Goal: Task Accomplishment & Management: Complete application form

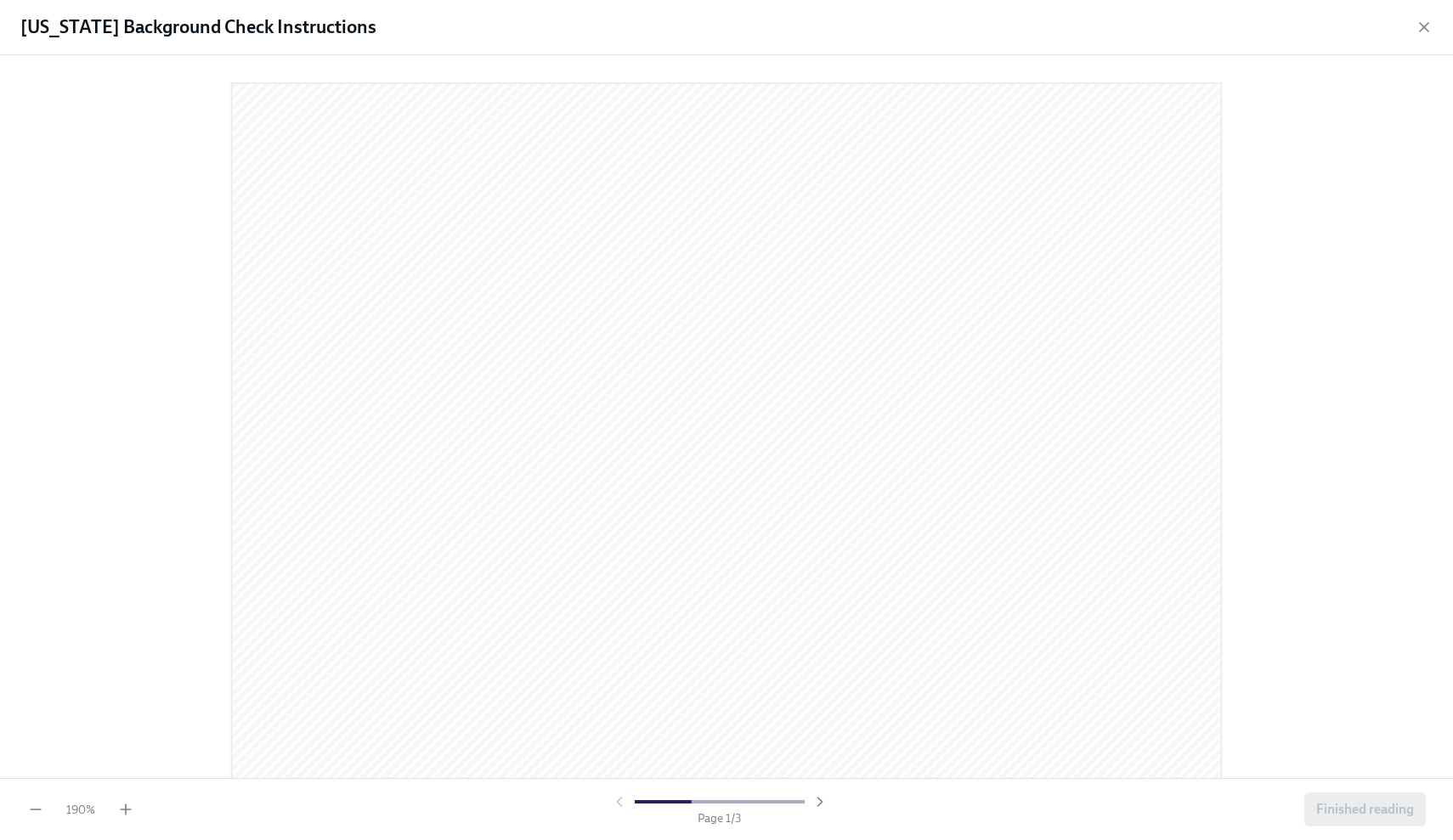
click at [176, 823] on div "Page 1 / 3" at bounding box center [719, 810] width 1156 height 33
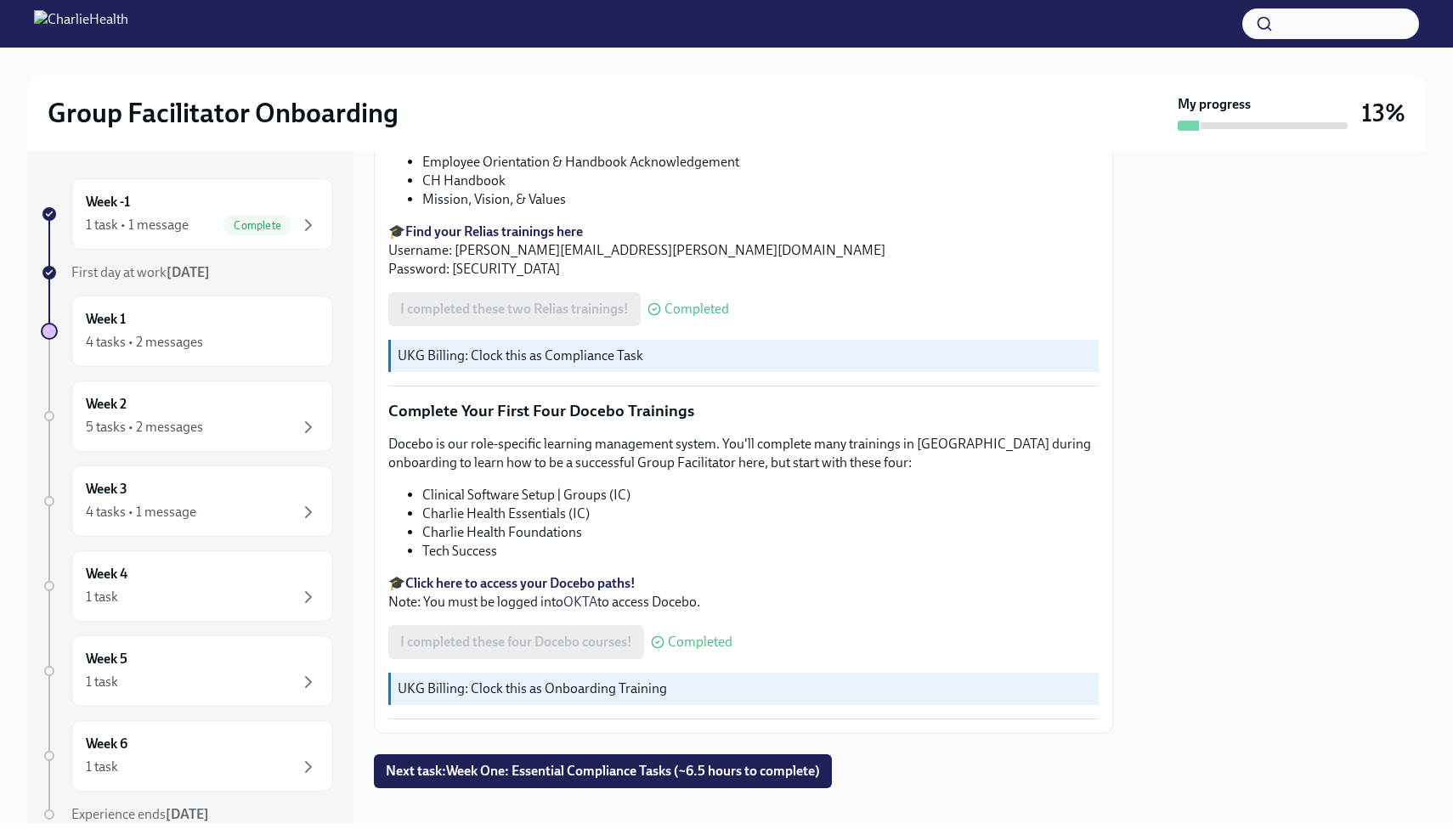
scroll to position [2192, 0]
click at [541, 763] on span "Next task : Week One: Essential Compliance Tasks (~6.5 hours to complete)" at bounding box center [603, 772] width 434 height 17
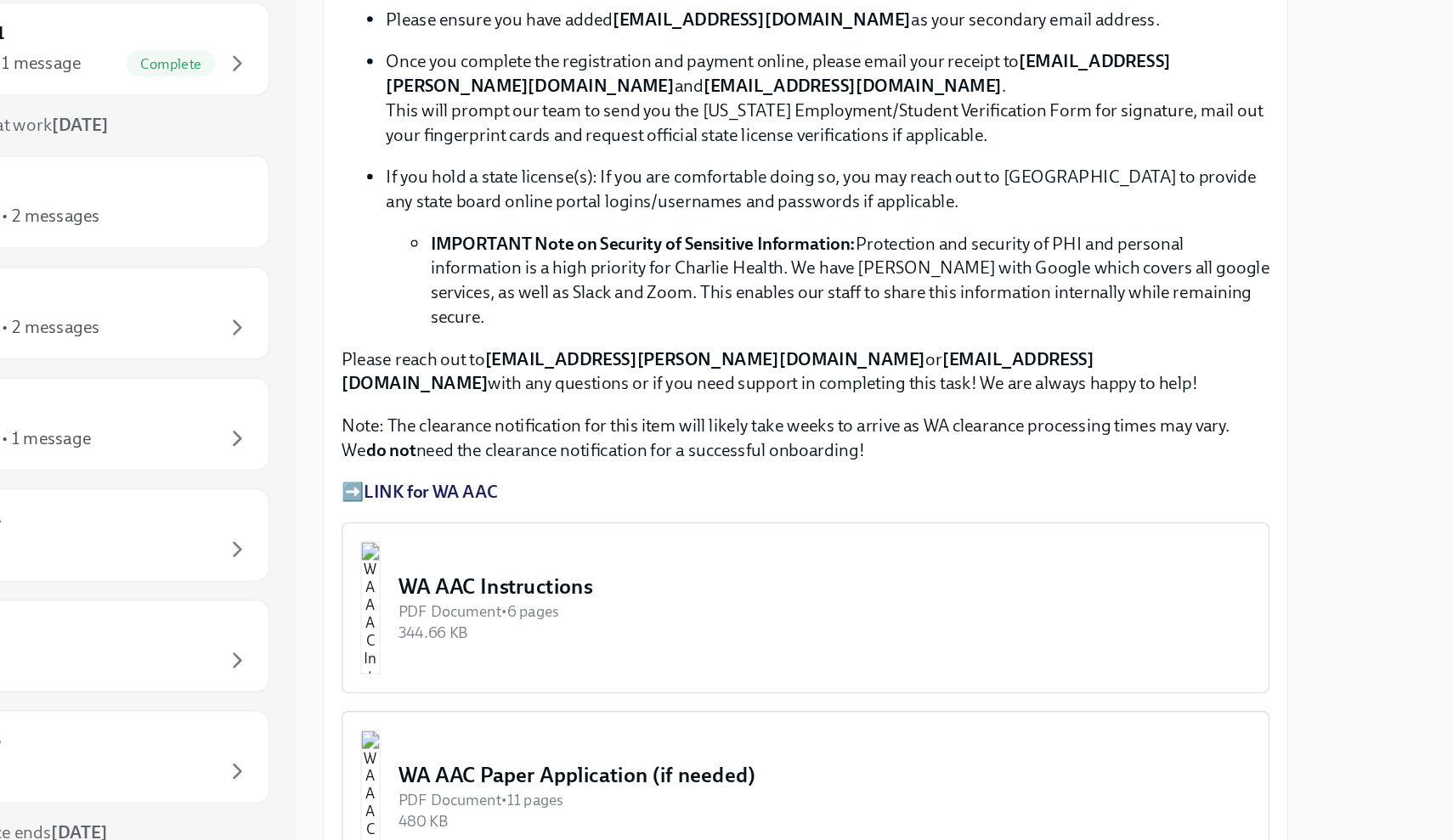
scroll to position [1009, 0]
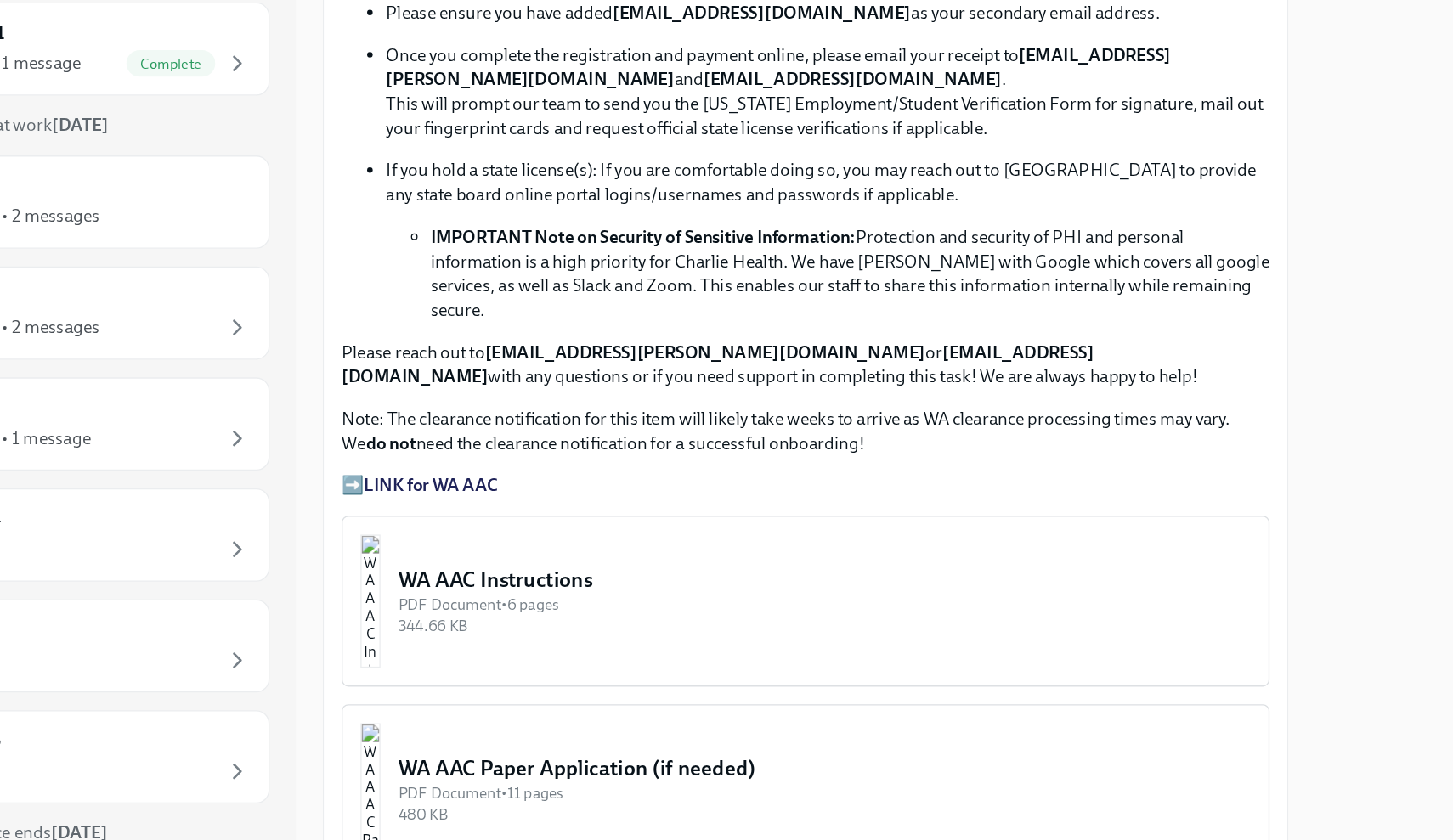
click at [403, 586] on img "button" at bounding box center [410, 637] width 16 height 102
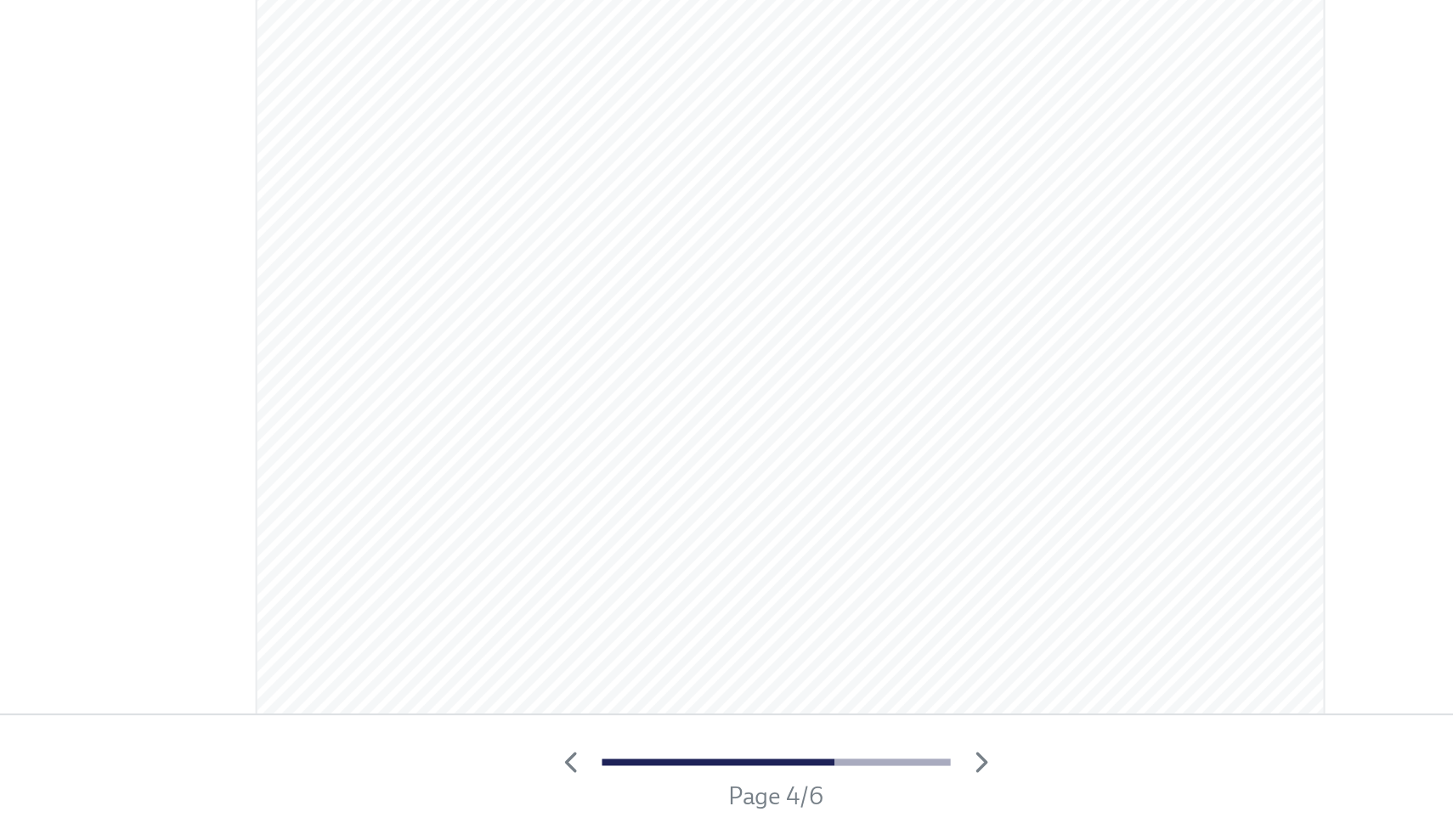
scroll to position [907, 0]
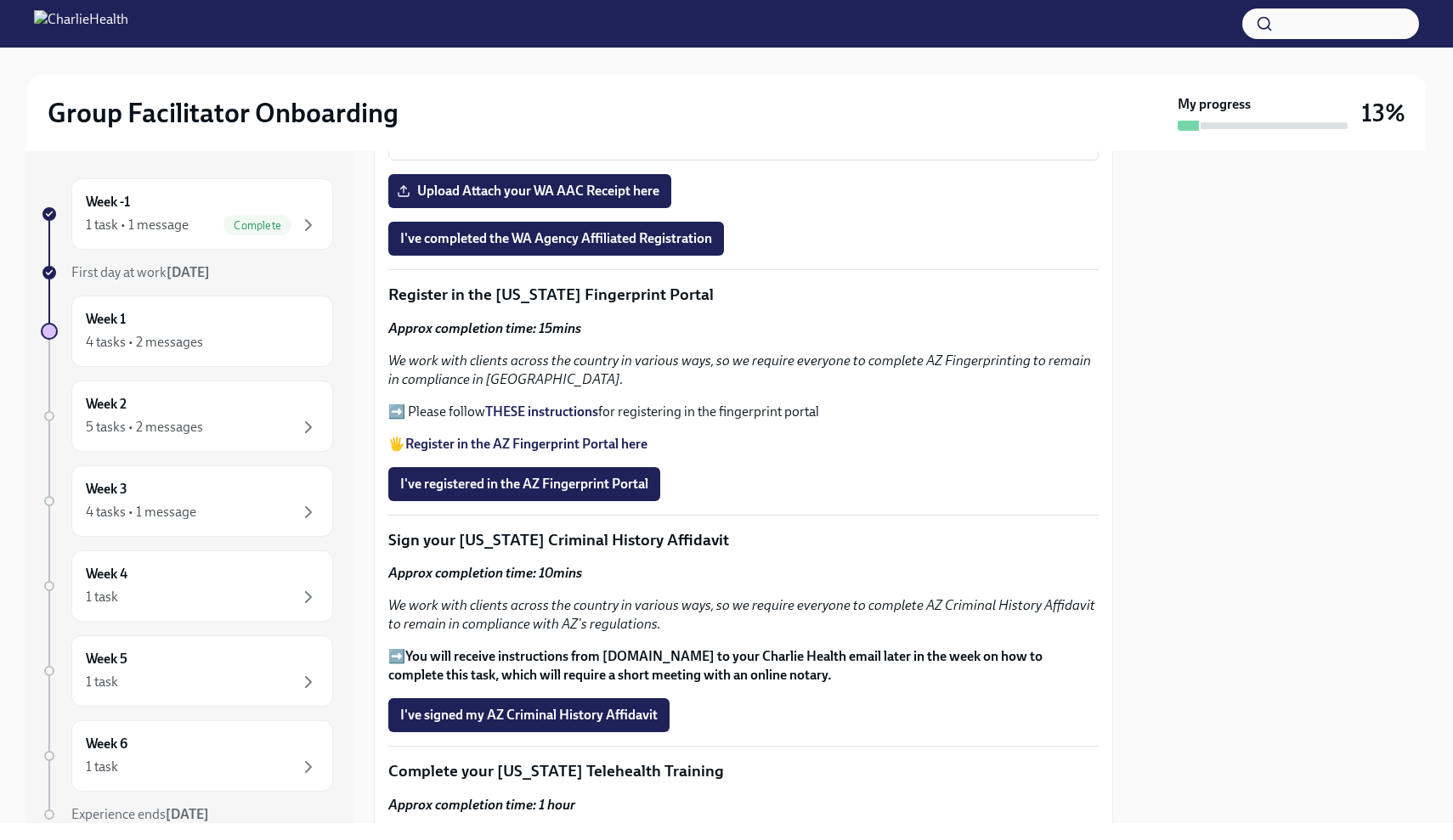
scroll to position [1703, 0]
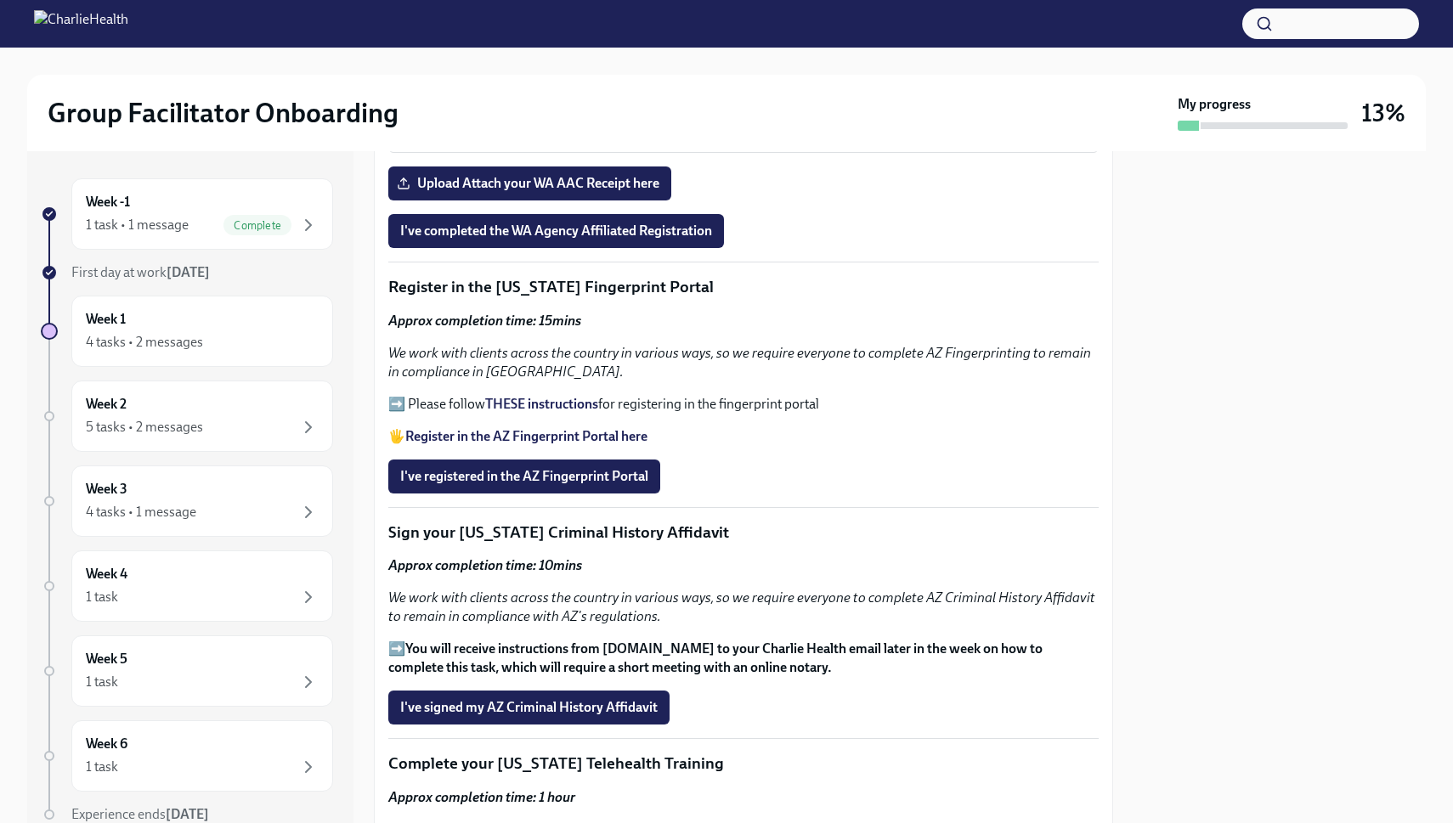
click at [550, 428] on strong "Register in the AZ Fingerprint Portal here" at bounding box center [526, 436] width 242 height 17
click at [562, 396] on strong "THESE instructions" at bounding box center [542, 403] width 113 height 17
click at [614, 468] on span "I've registered in the AZ Fingerprint Portal" at bounding box center [523, 477] width 248 height 17
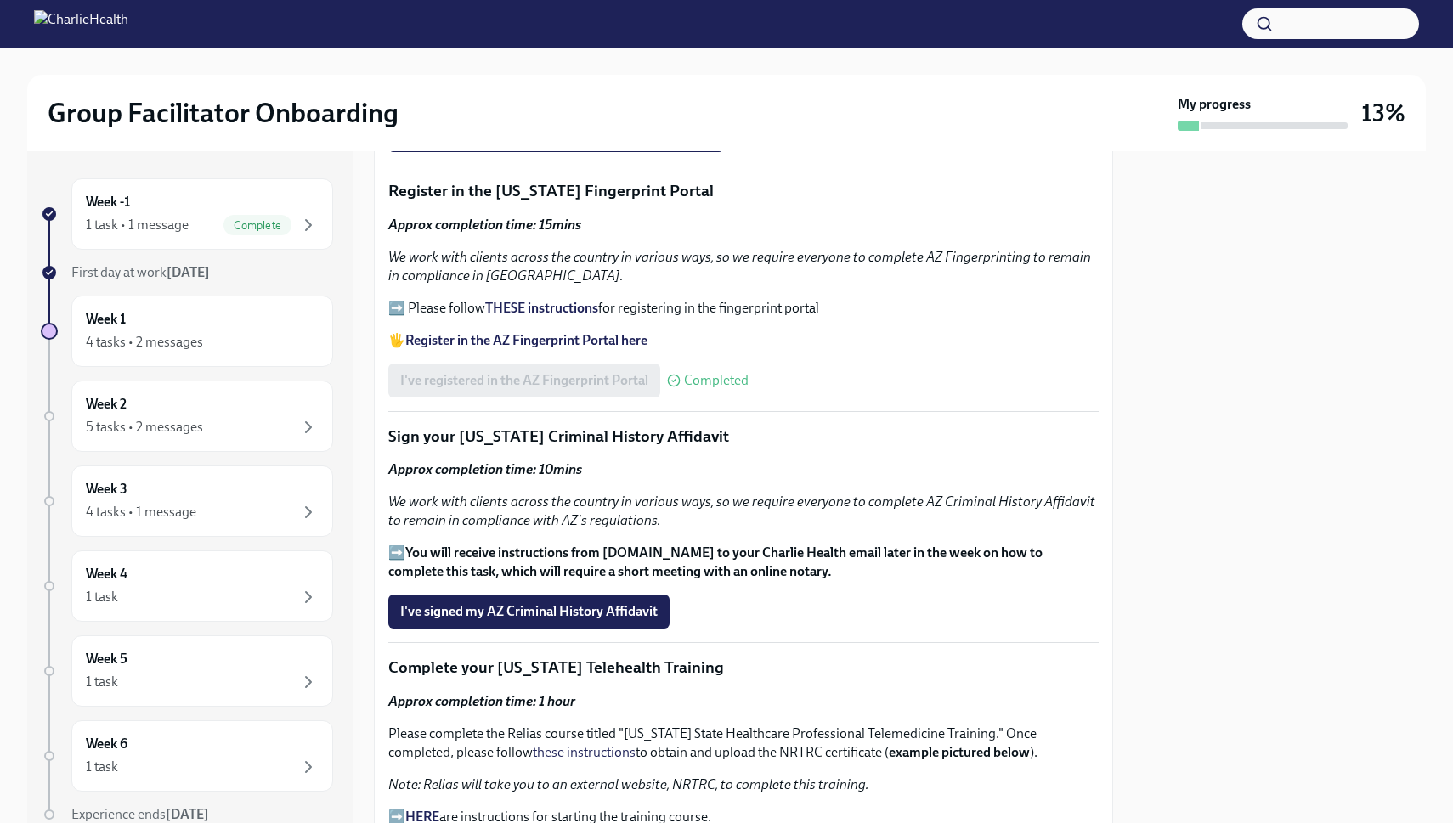
scroll to position [1808, 0]
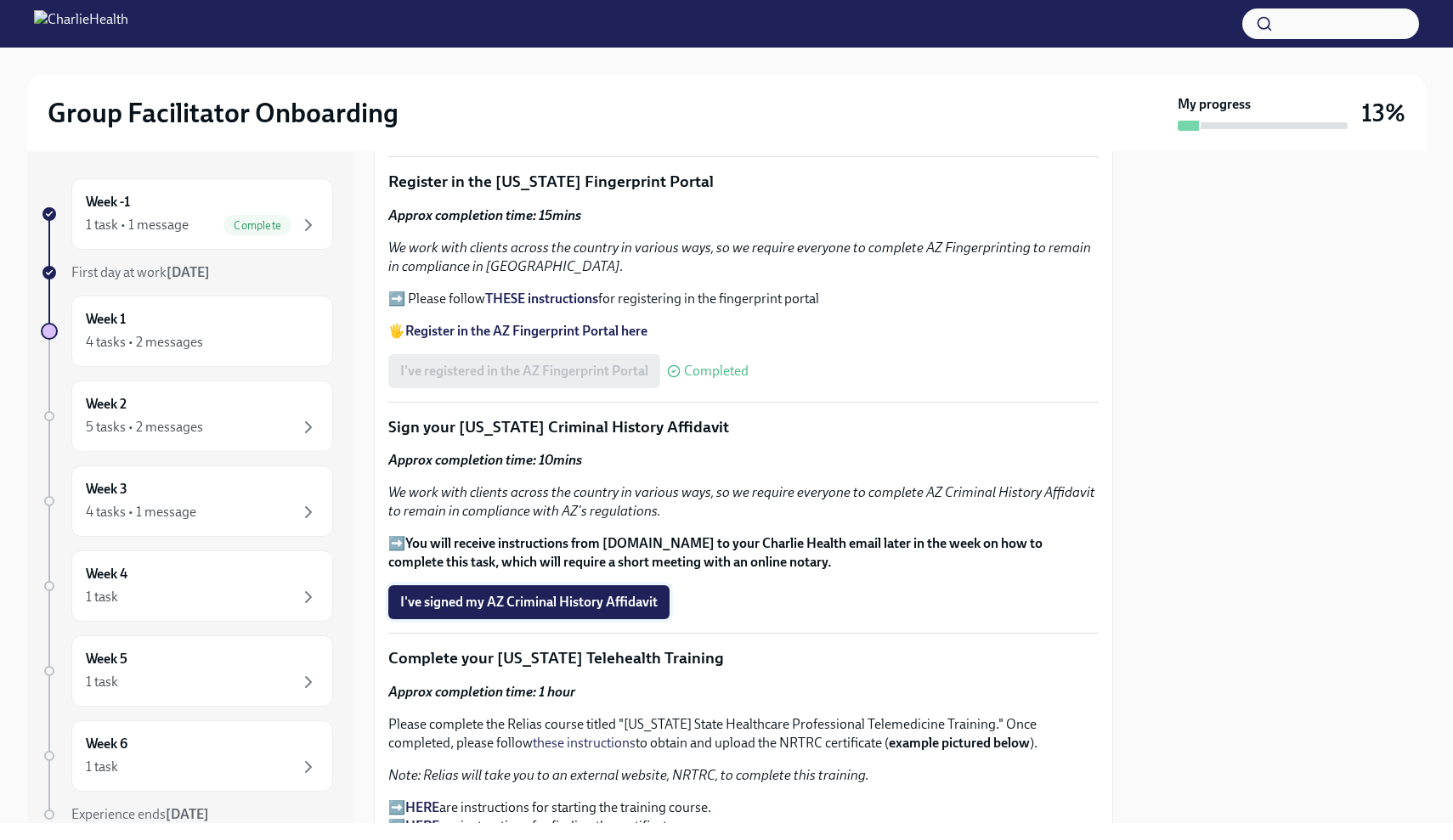
click at [587, 594] on span "I've signed my AZ Criminal History Affidavit" at bounding box center [529, 603] width 257 height 17
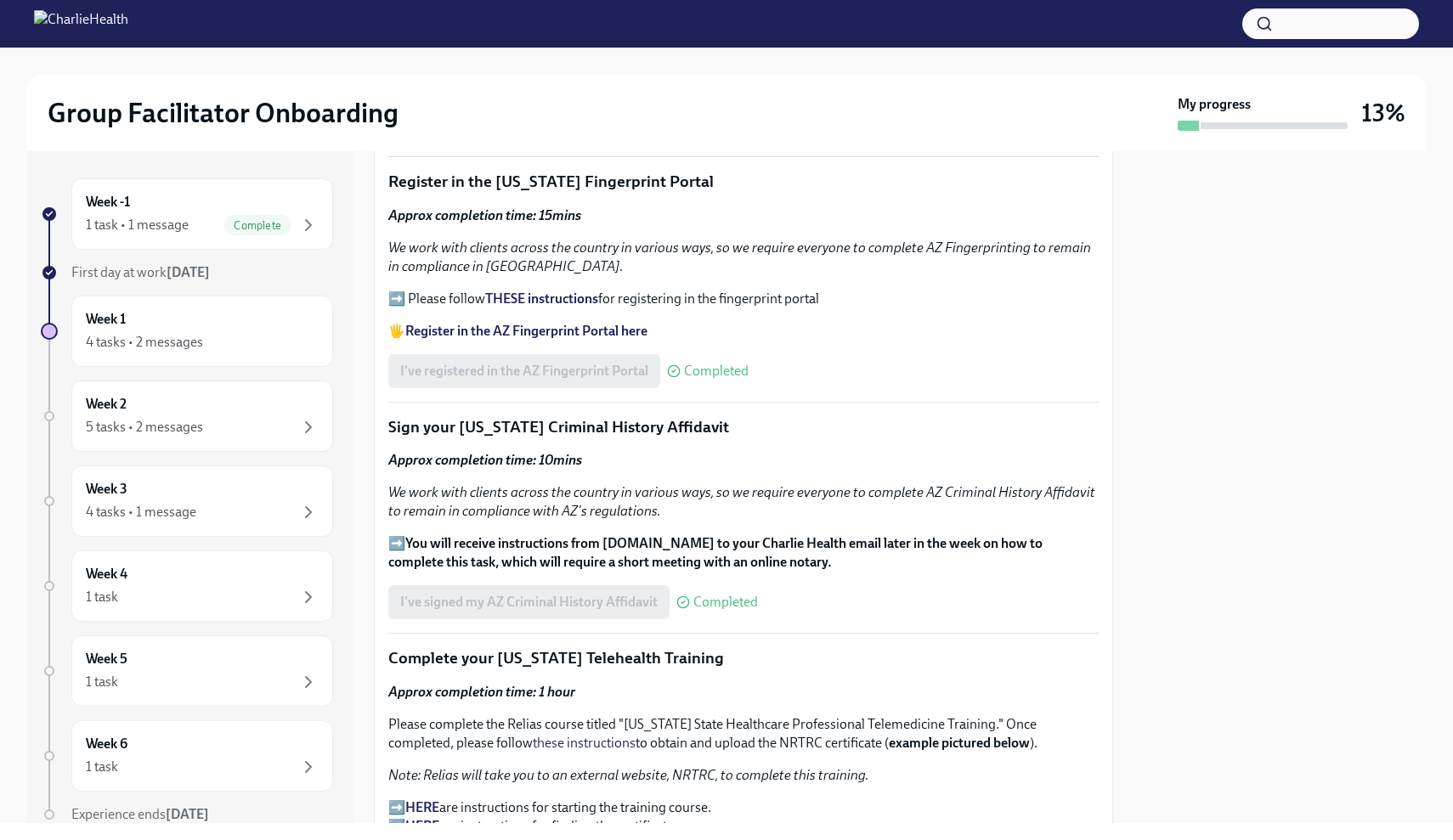
click at [703, 596] on span "Completed" at bounding box center [725, 603] width 64 height 14
click at [398, 535] on p "➡️ You will receive instructions from Proof.com to your Charlie Health email la…" at bounding box center [743, 553] width 710 height 37
click at [661, 417] on p "Sign your [US_STATE] Criminal History Affidavit" at bounding box center [743, 427] width 710 height 22
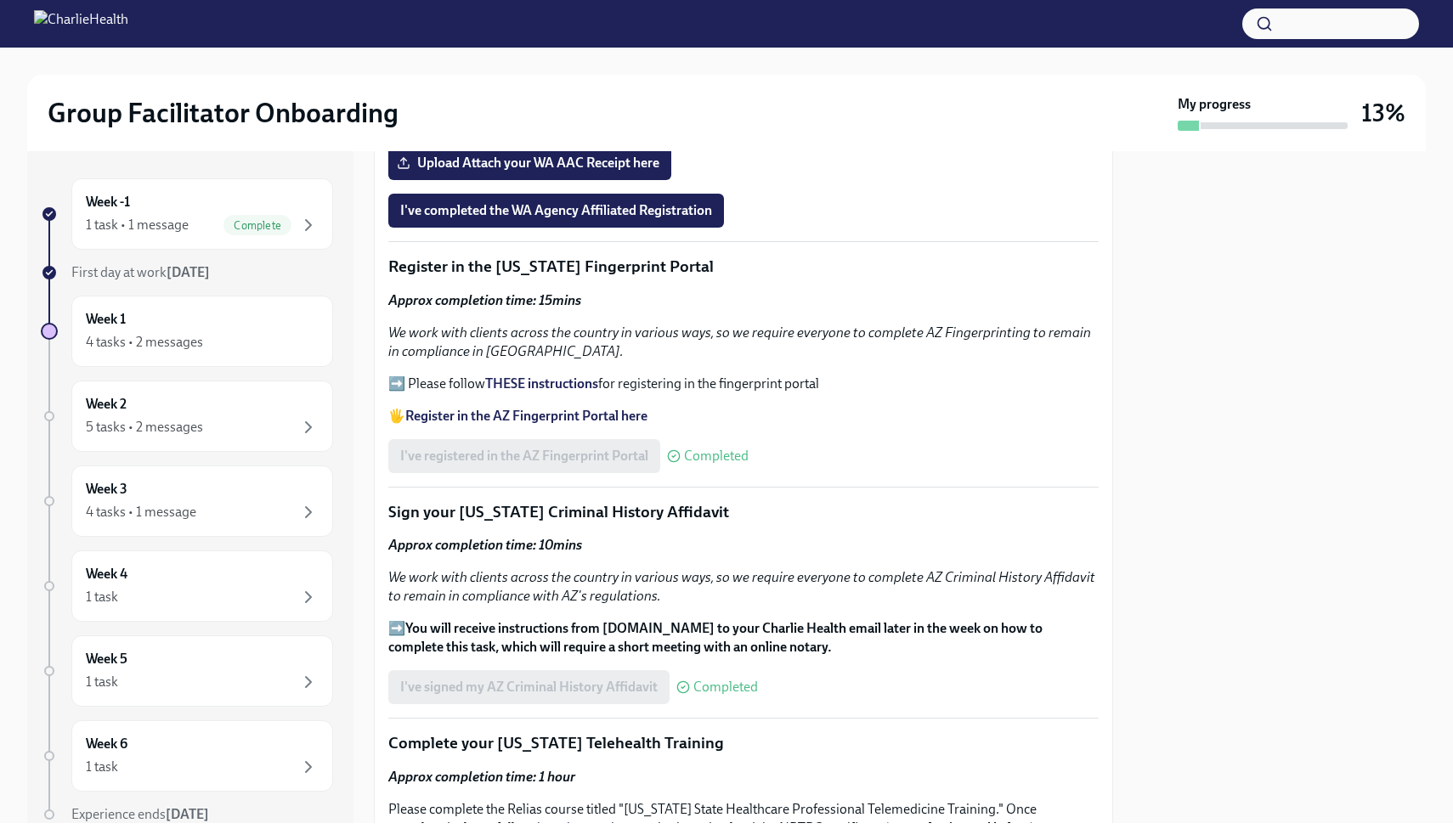
scroll to position [1728, 0]
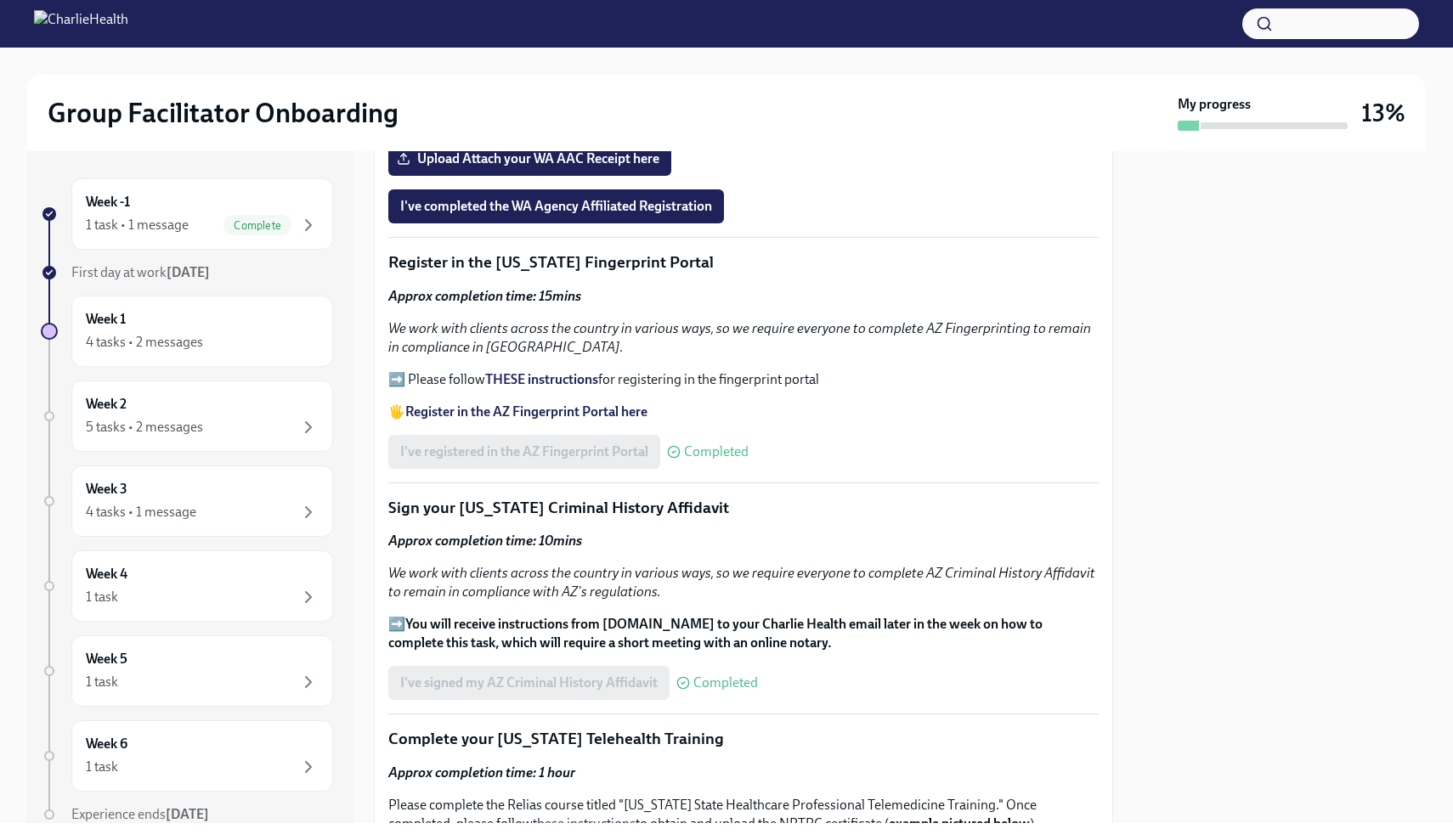
click at [397, 615] on p "➡️ You will receive instructions from Proof.com to your Charlie Health email la…" at bounding box center [743, 633] width 710 height 37
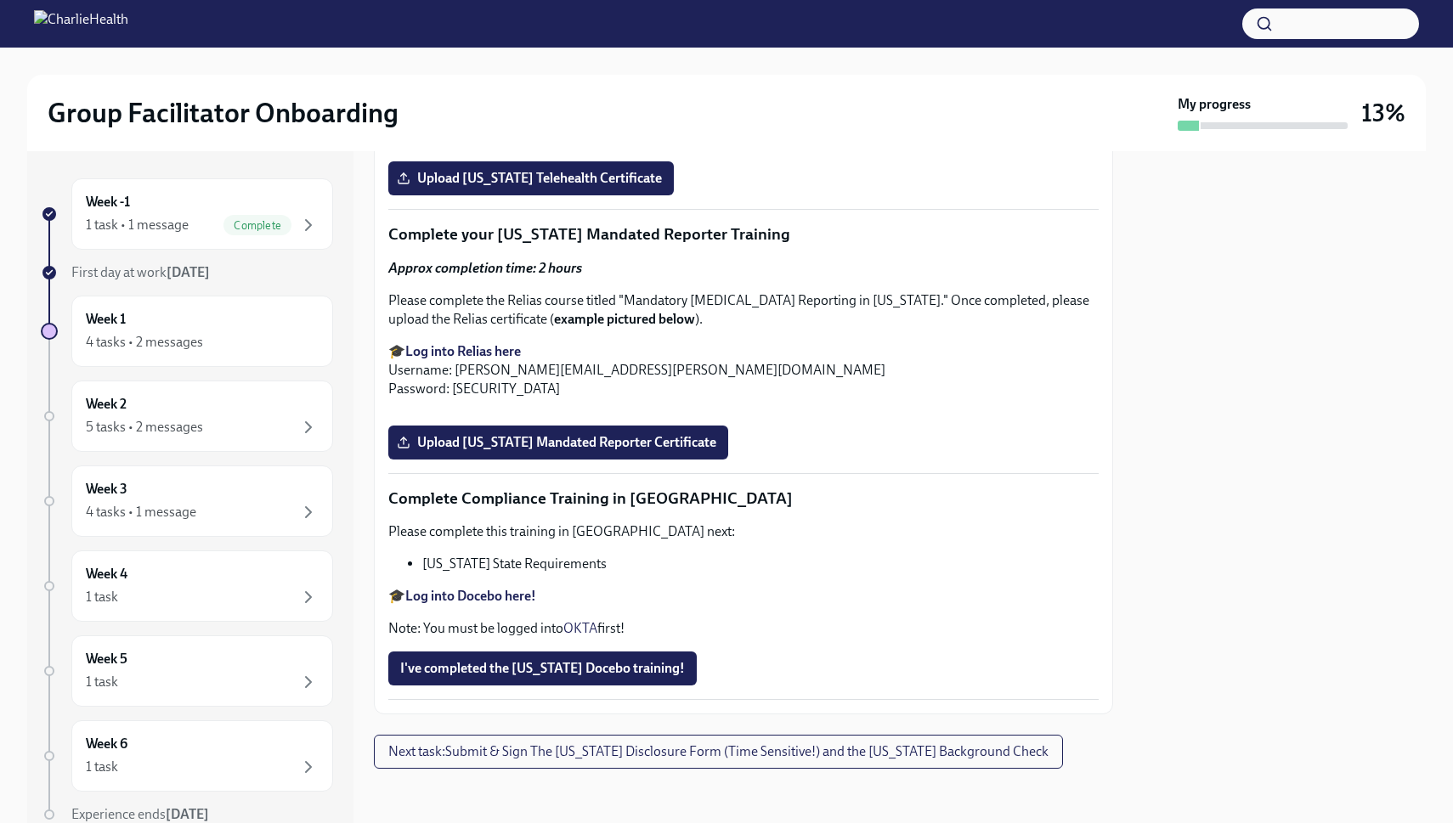
scroll to position [3630, 0]
click at [596, 672] on span "I've completed the [US_STATE] Docebo training!" at bounding box center [542, 669] width 284 height 17
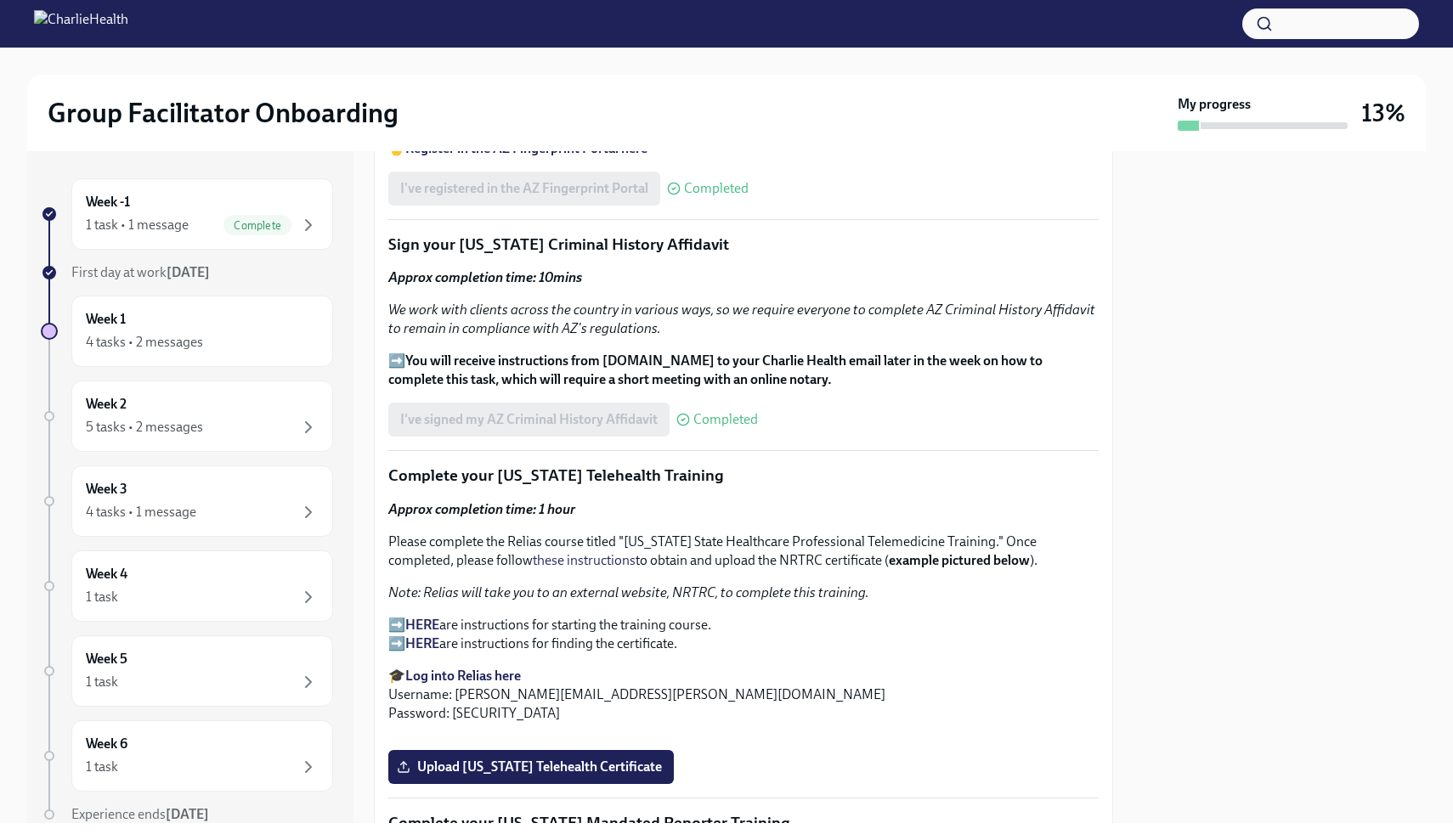
scroll to position [1990, 0]
click at [427, 617] on strong "HERE" at bounding box center [422, 625] width 34 height 17
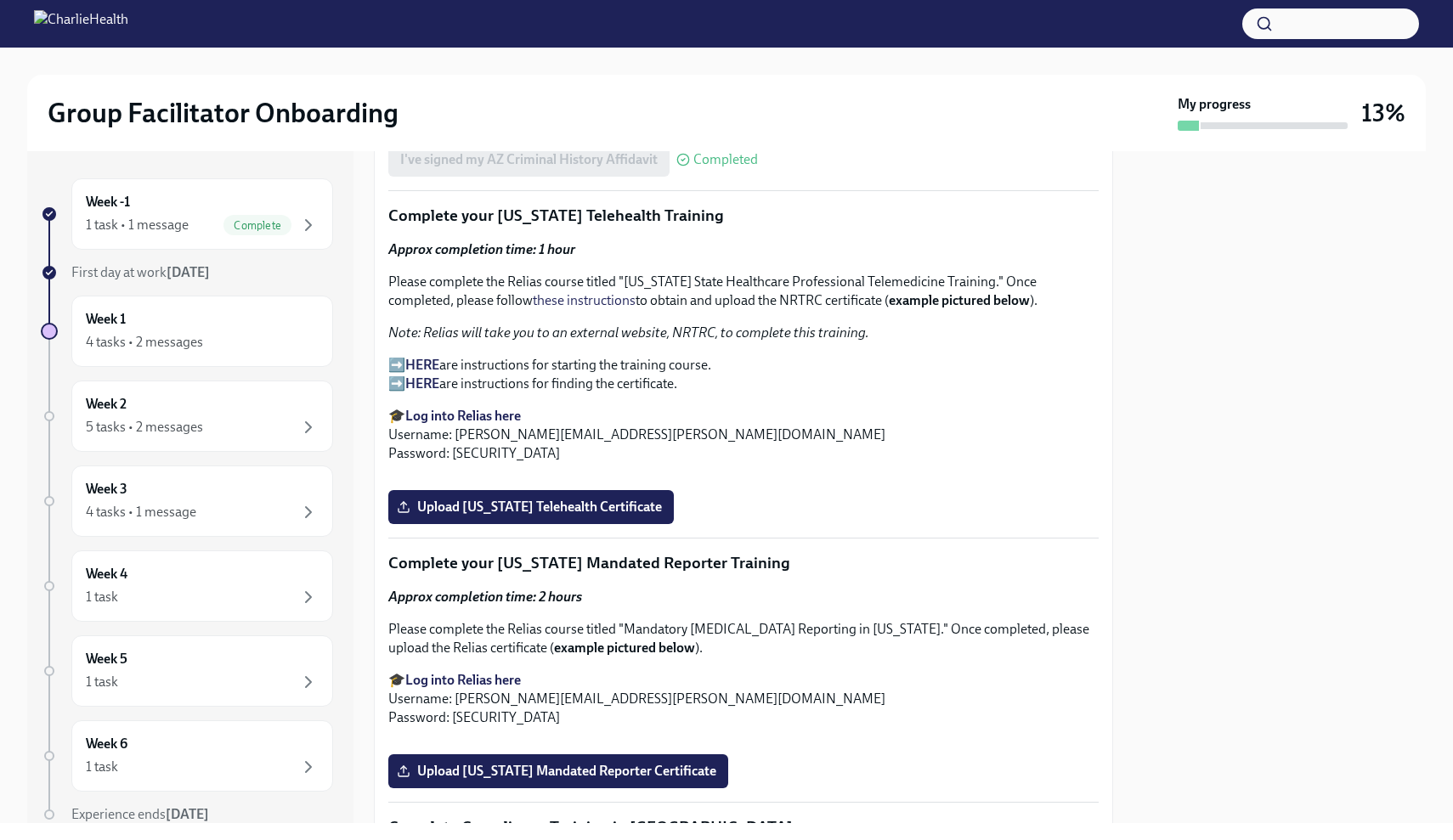
scroll to position [2217, 0]
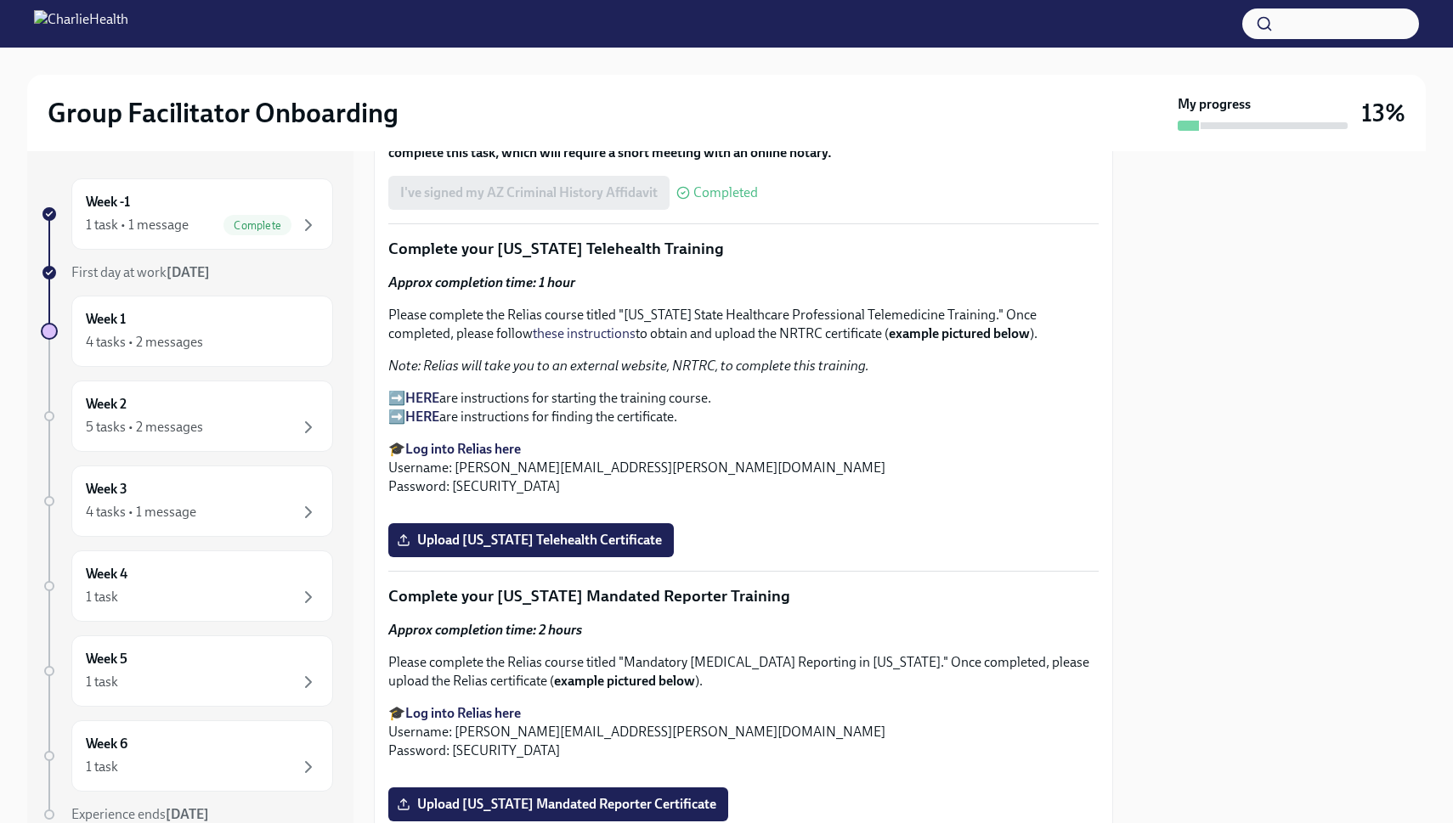
click at [429, 441] on strong "Log into Relias here" at bounding box center [463, 449] width 116 height 17
